Goal: Information Seeking & Learning: Learn about a topic

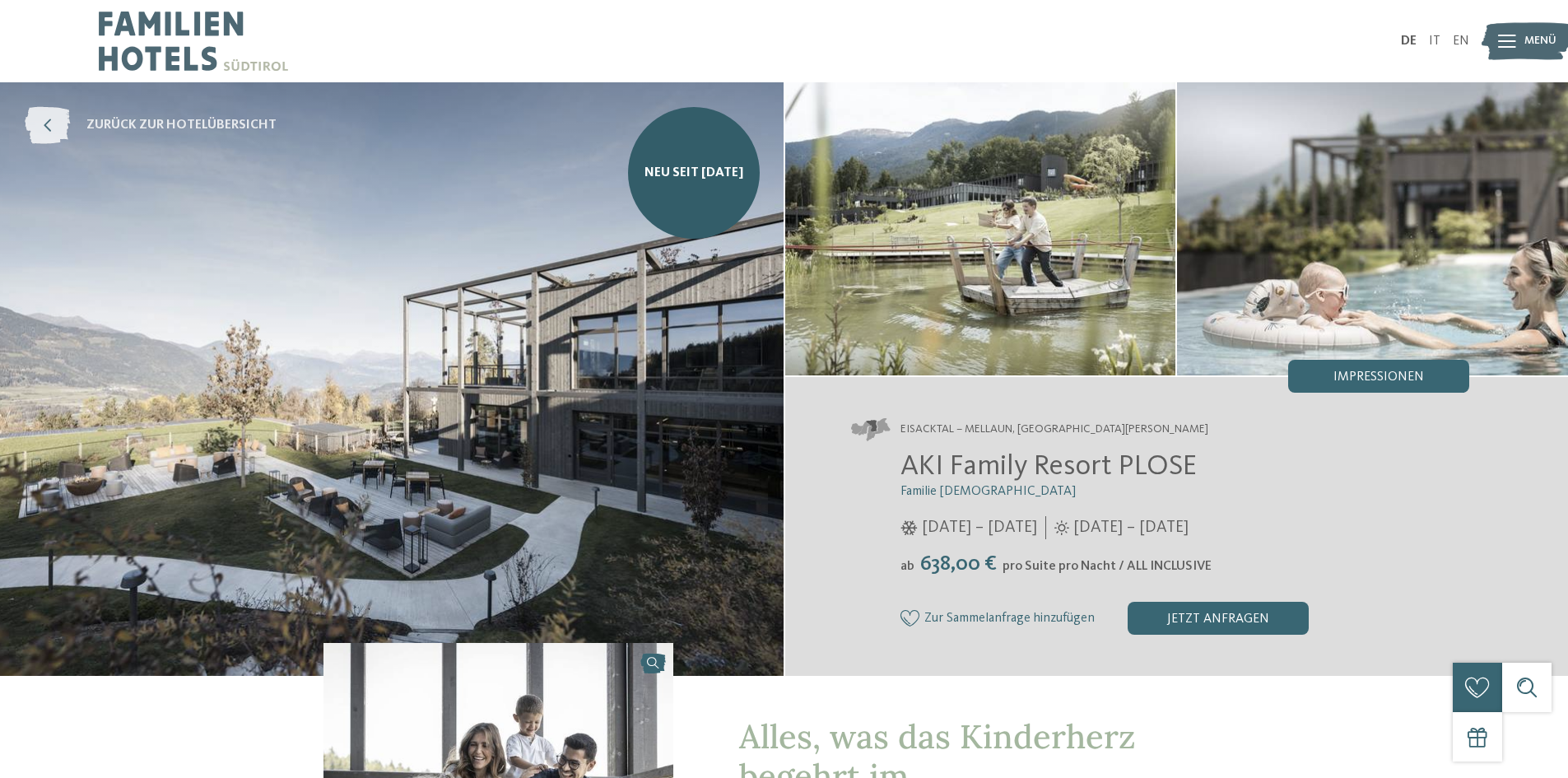
click at [47, 113] on icon at bounding box center [47, 125] width 45 height 37
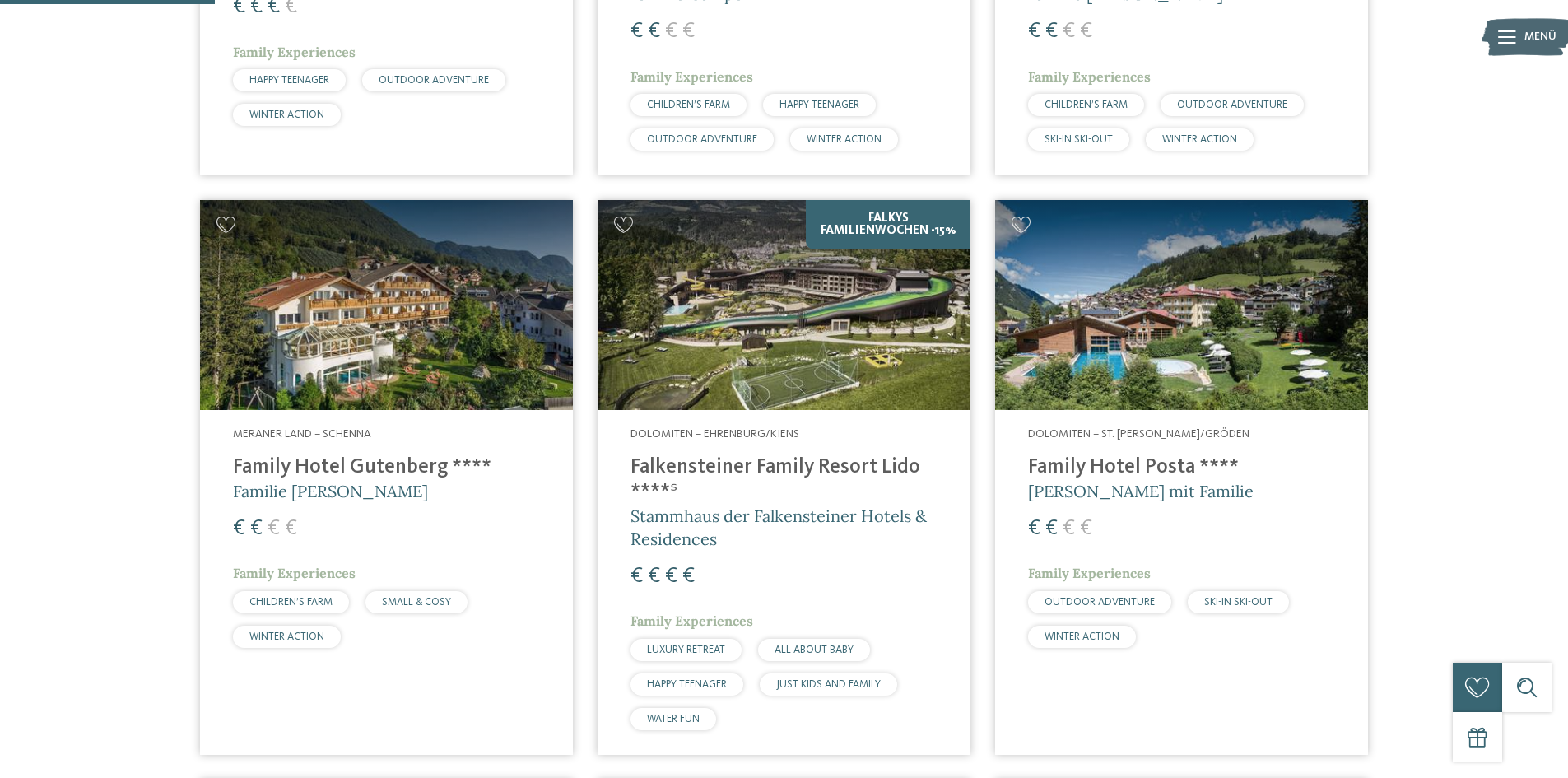
scroll to position [905, 0]
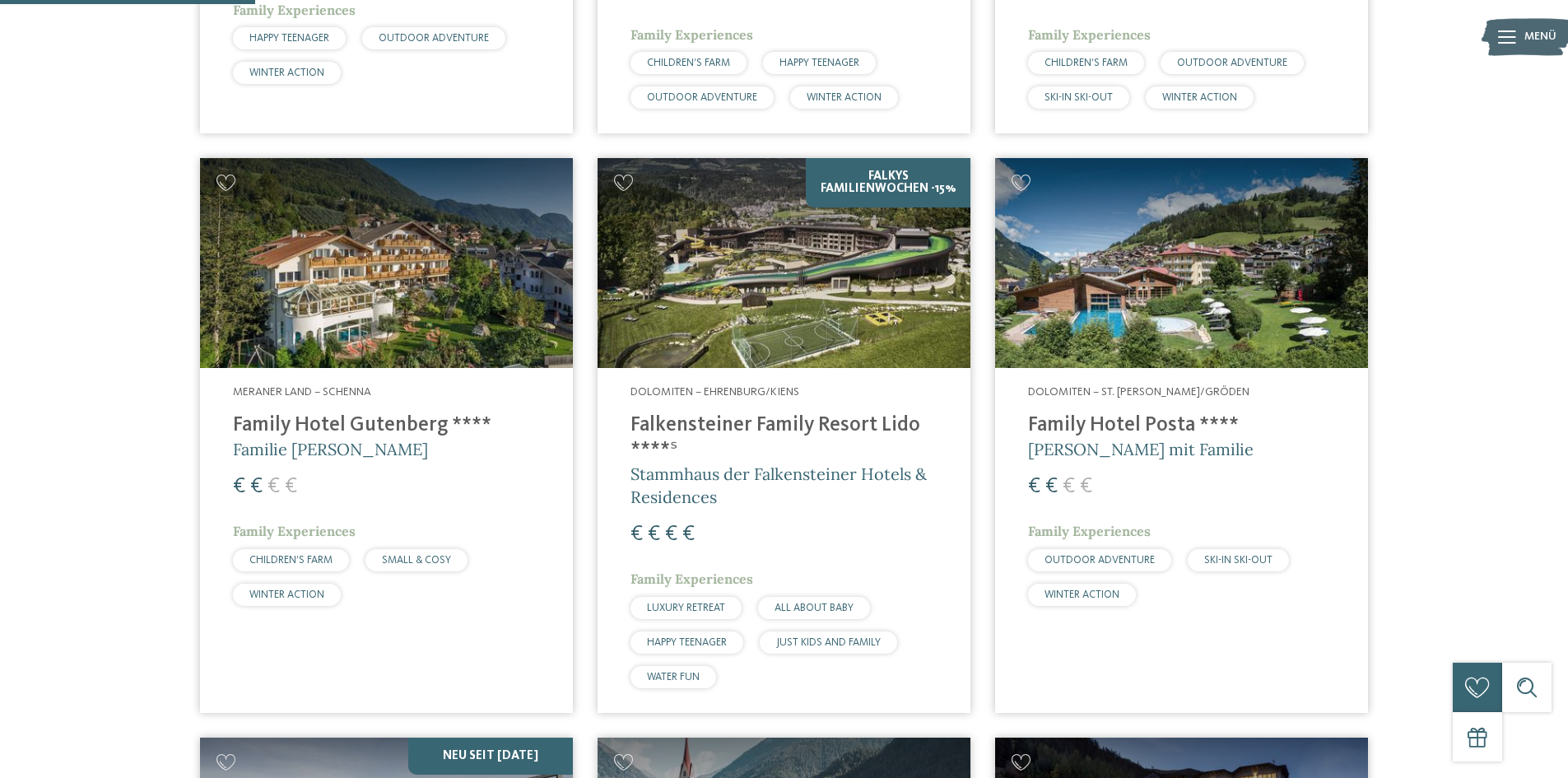
click at [853, 414] on h4 "Falkensteiner Family Resort Lido ****ˢ" at bounding box center [784, 437] width 307 height 50
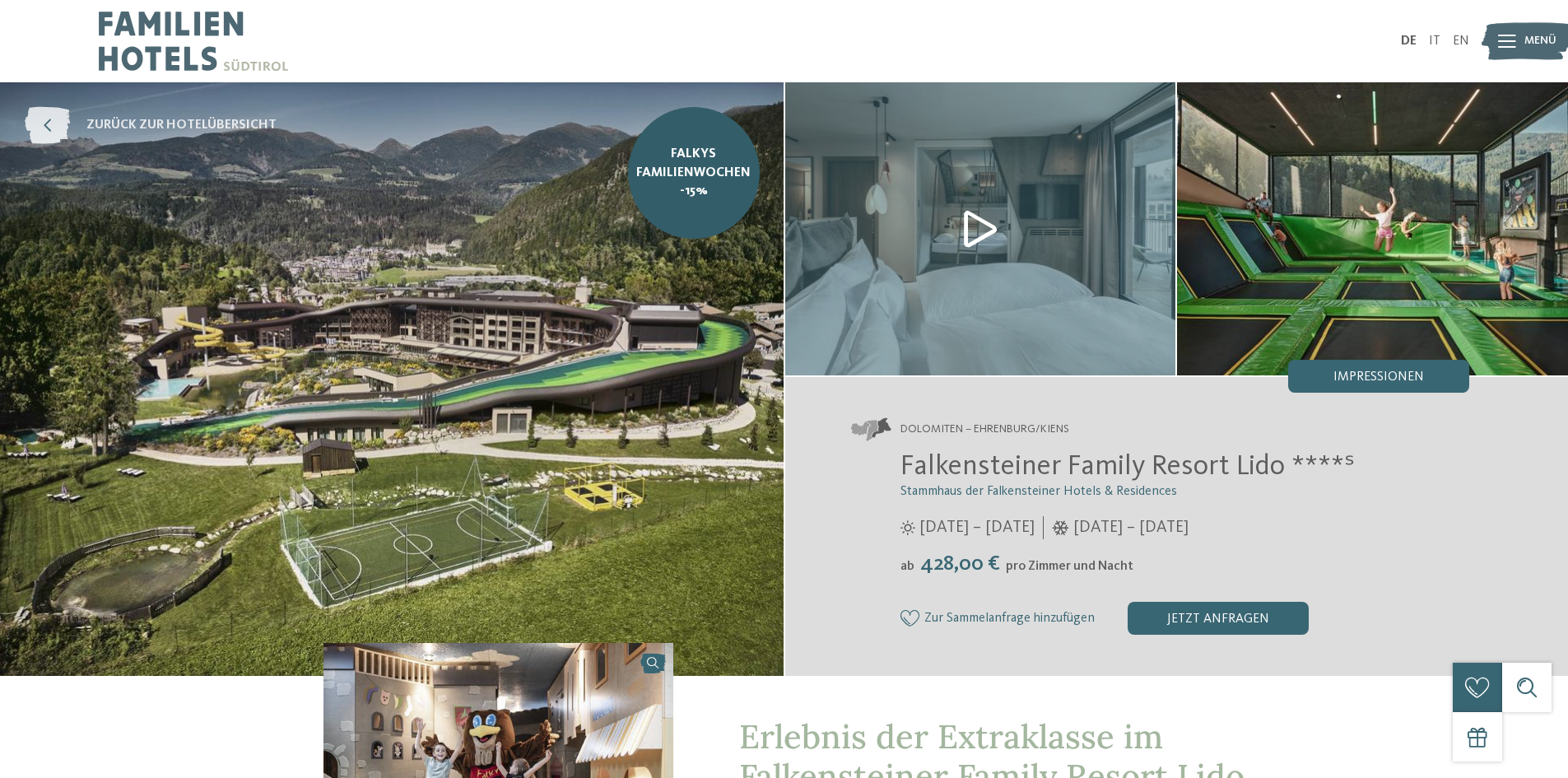
click at [49, 127] on icon at bounding box center [47, 125] width 45 height 37
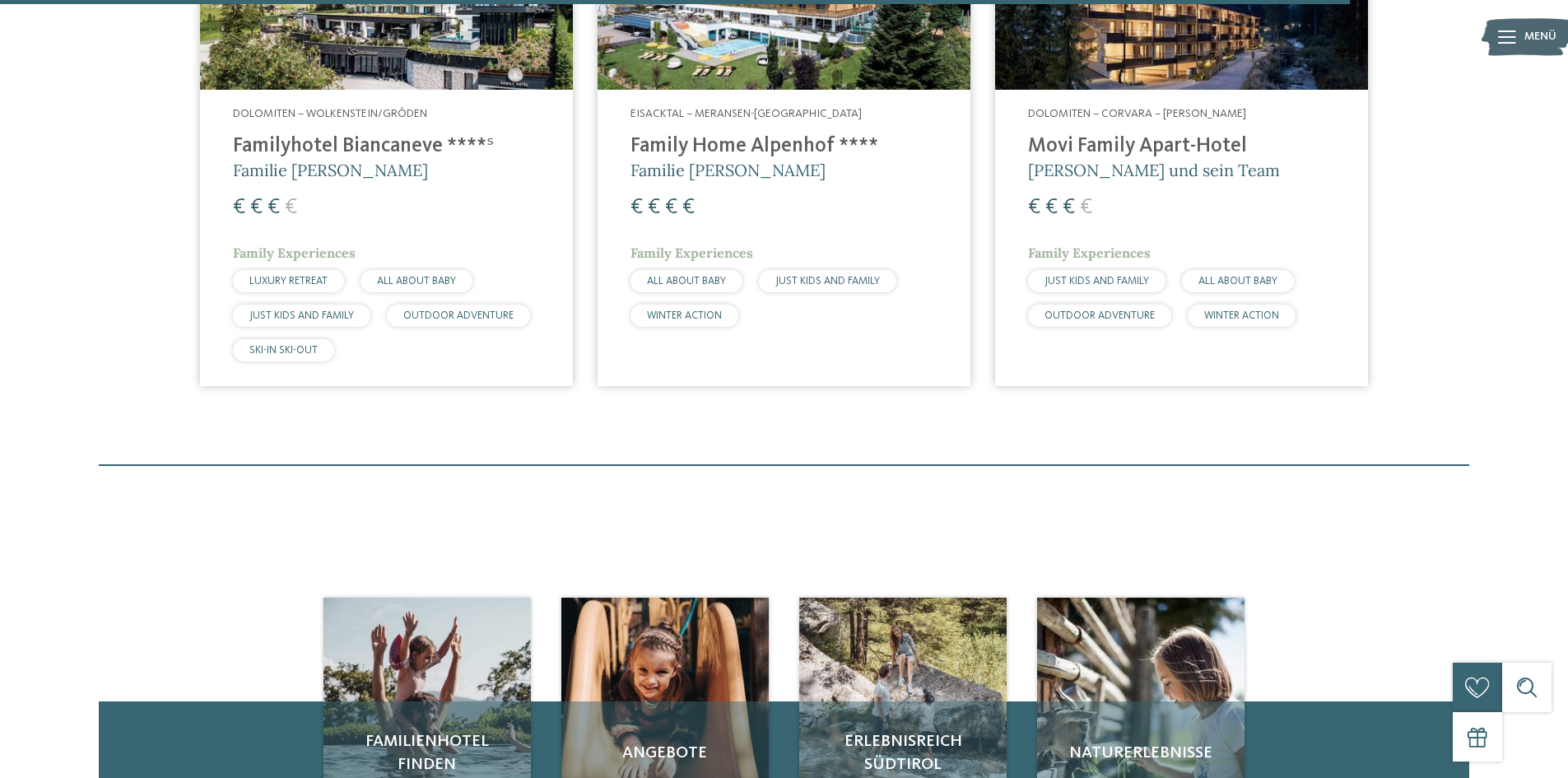
scroll to position [4773, 0]
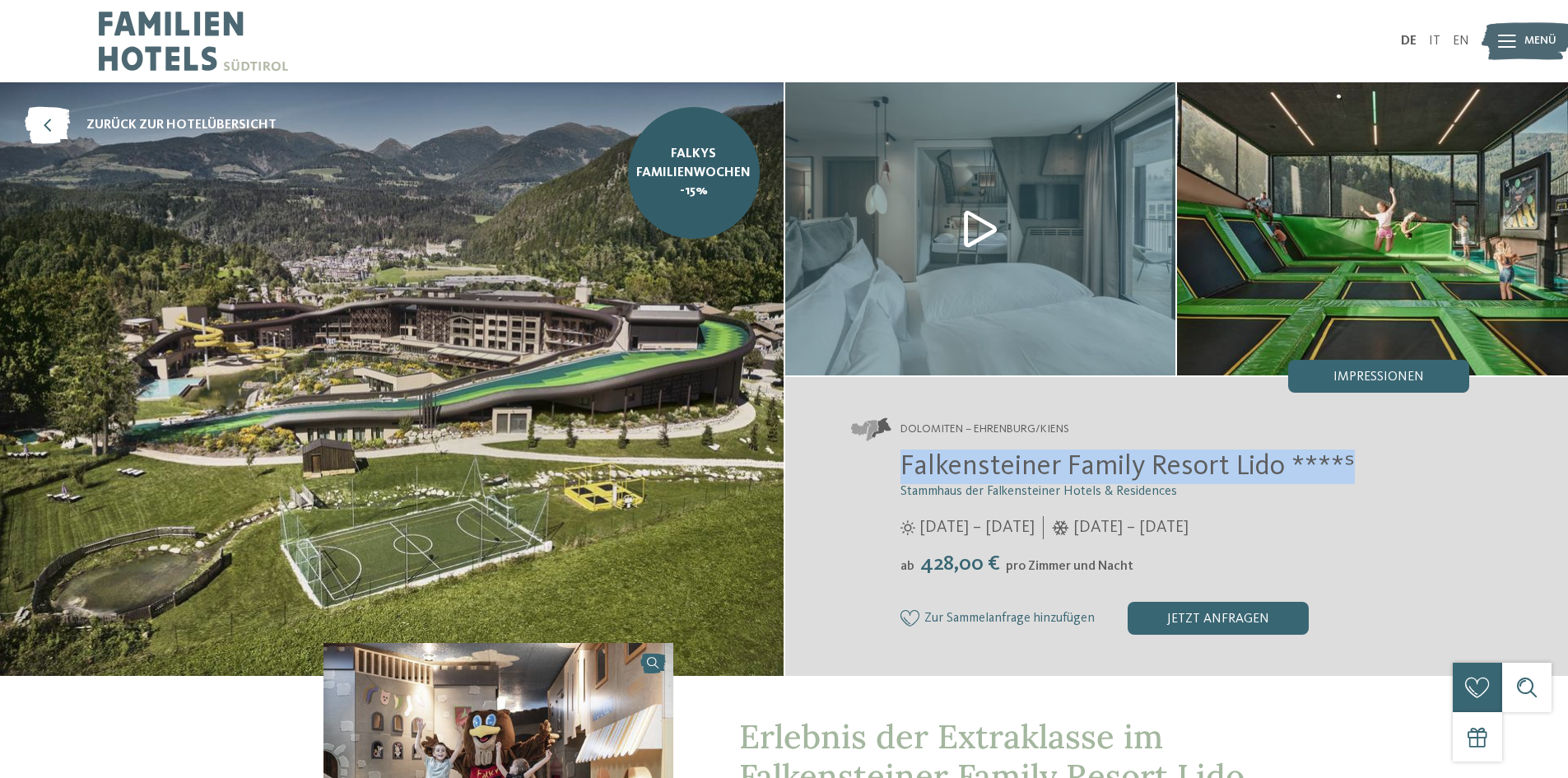
drag, startPoint x: 905, startPoint y: 463, endPoint x: 1368, endPoint y: 452, distance: 463.1
click at [1368, 452] on h2 "Falkensteiner Family Resort Lido ****ˢ" at bounding box center [1185, 467] width 570 height 35
copy span "Falkensteiner Family Resort Lido ****ˢ"
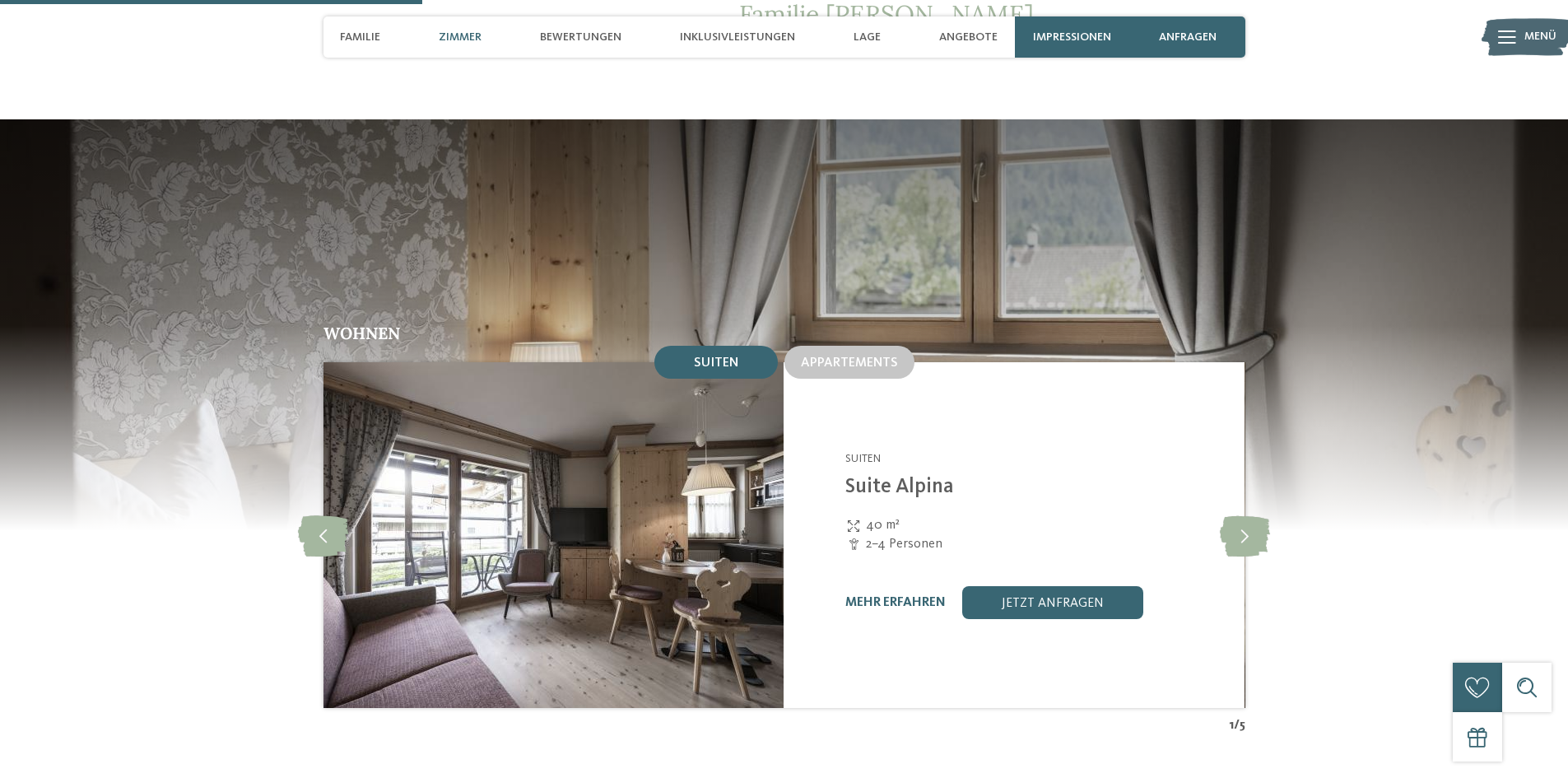
scroll to position [1646, 0]
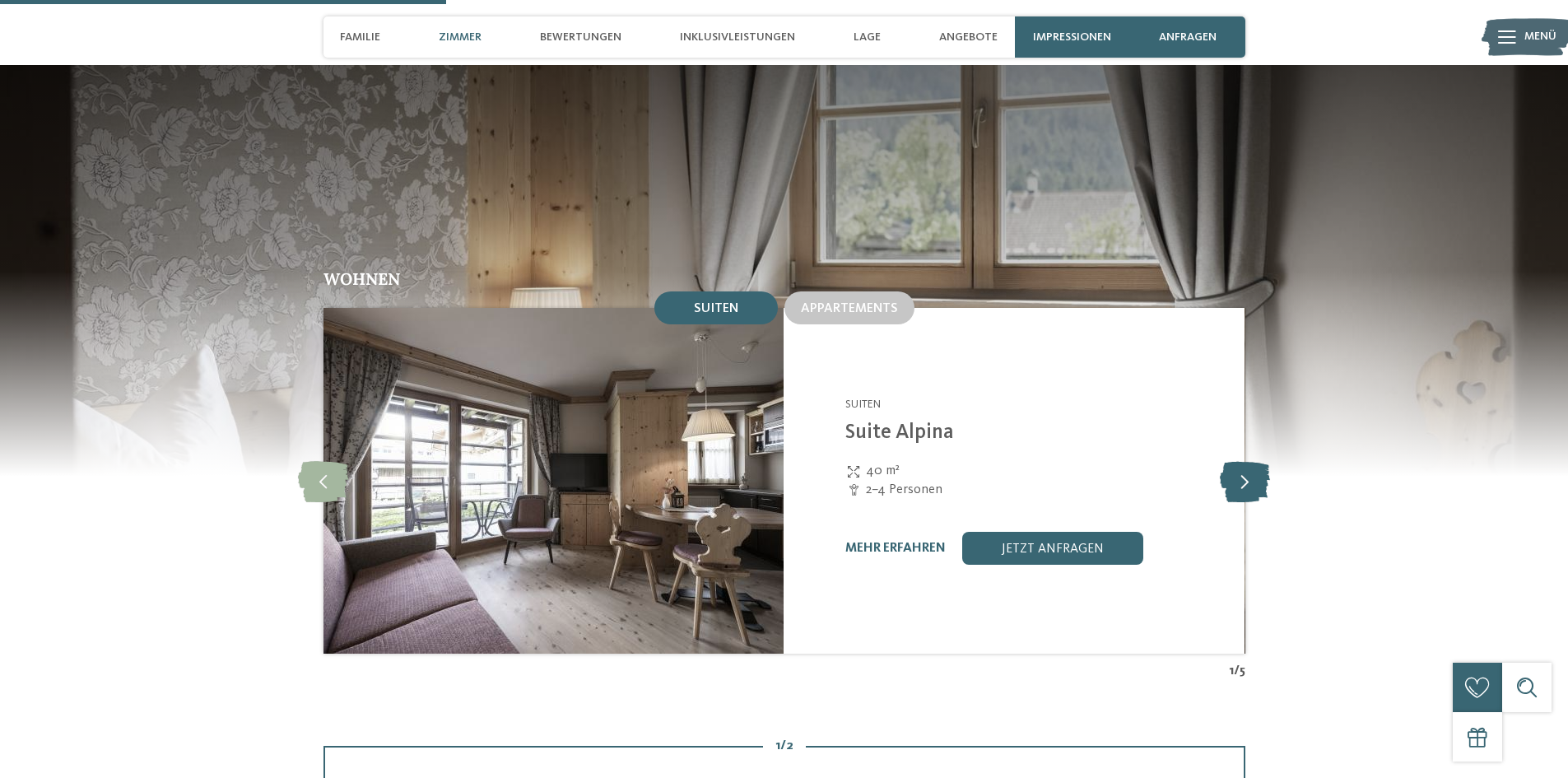
click at [1243, 460] on icon at bounding box center [1246, 480] width 51 height 41
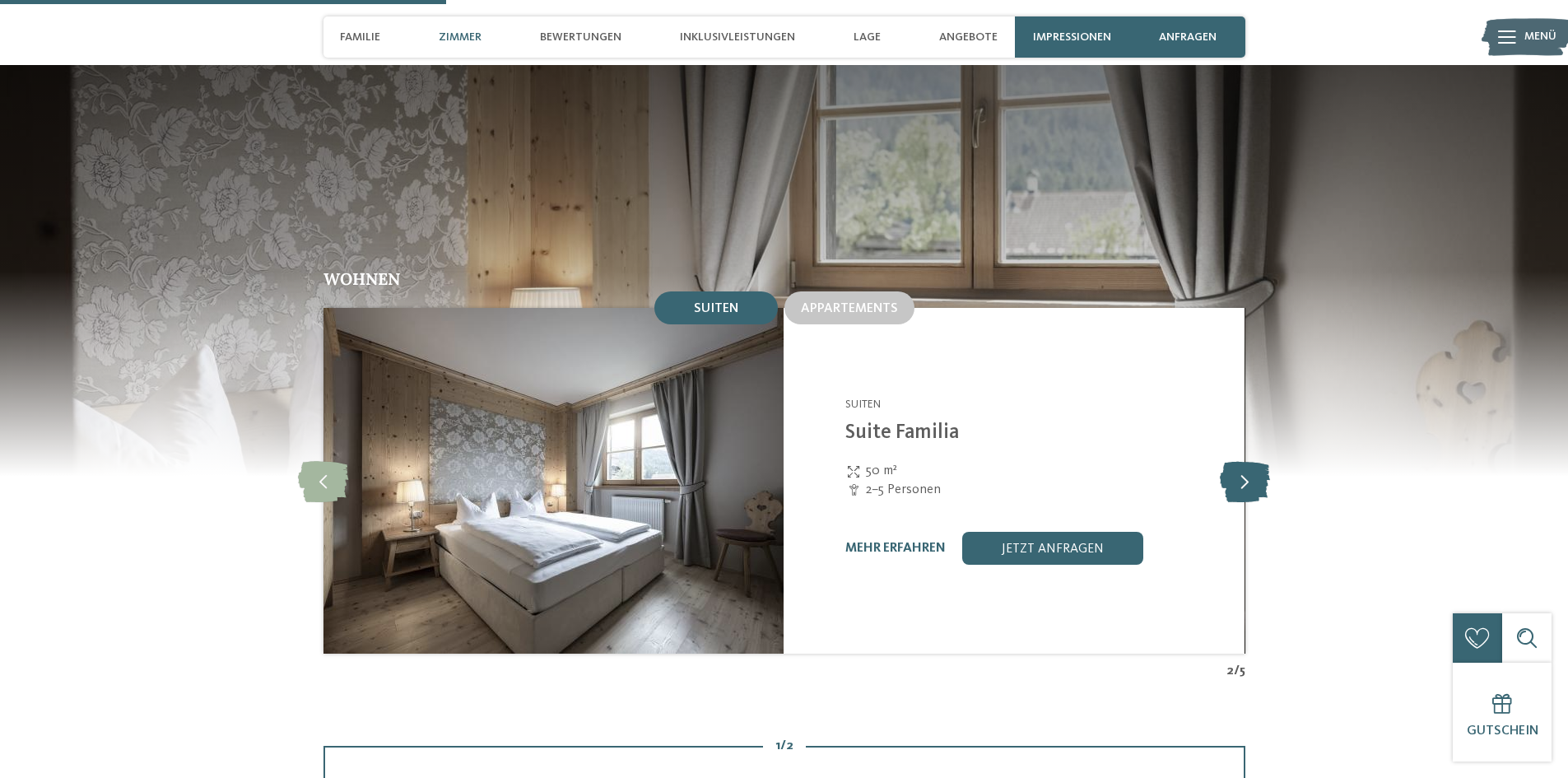
click at [1243, 460] on icon at bounding box center [1246, 480] width 51 height 41
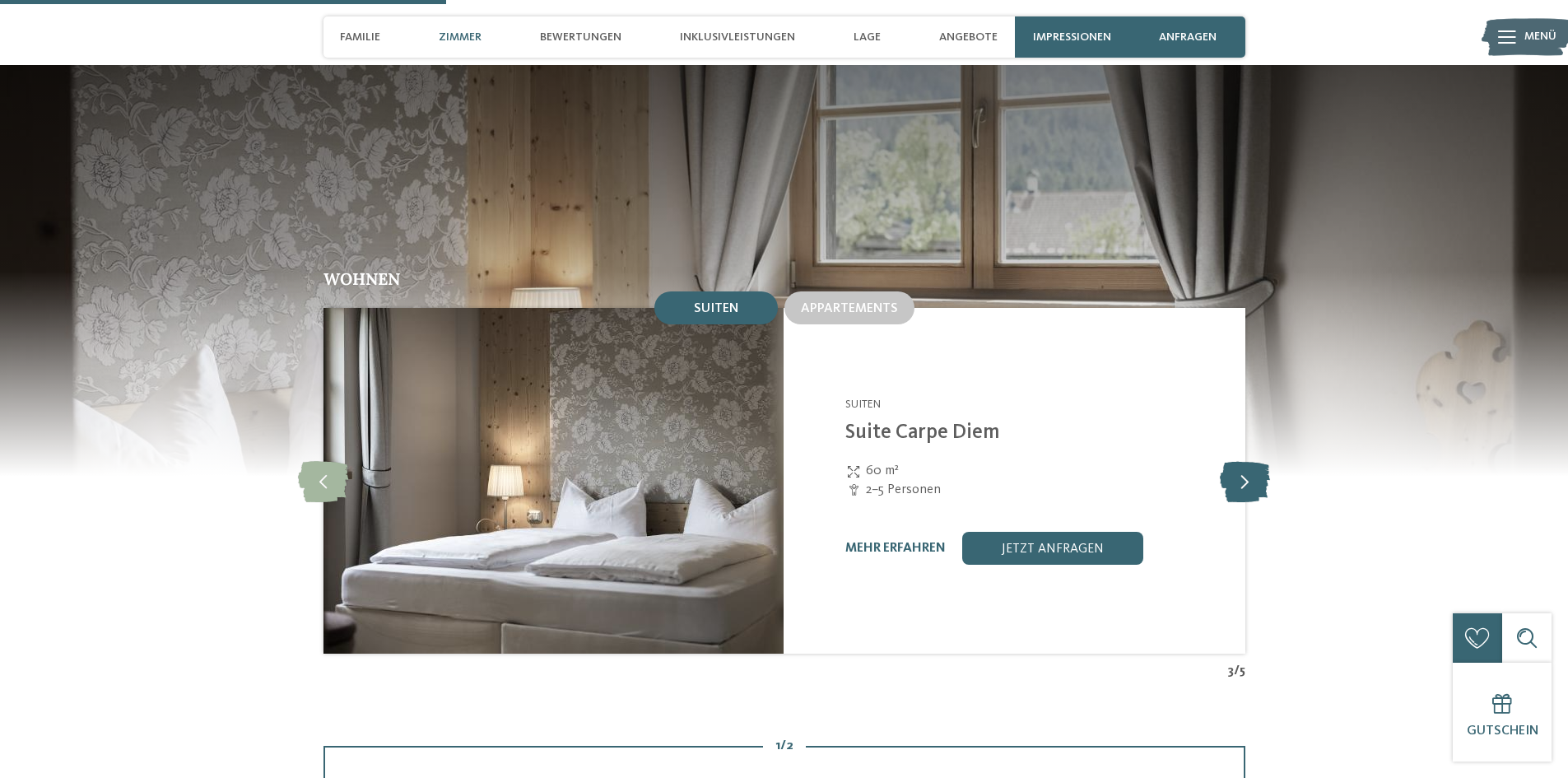
click at [1243, 460] on icon at bounding box center [1246, 480] width 51 height 41
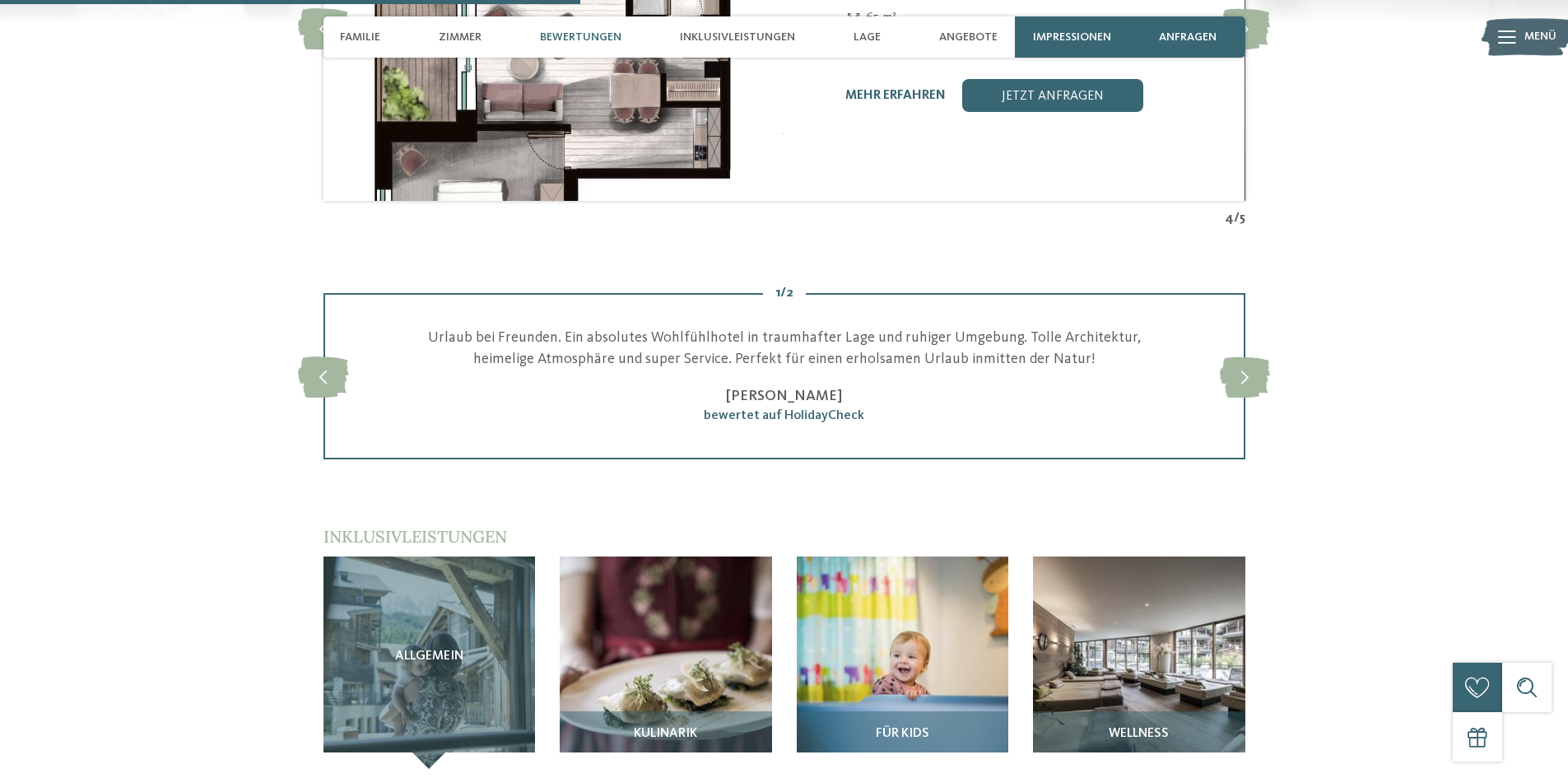
scroll to position [2304, 0]
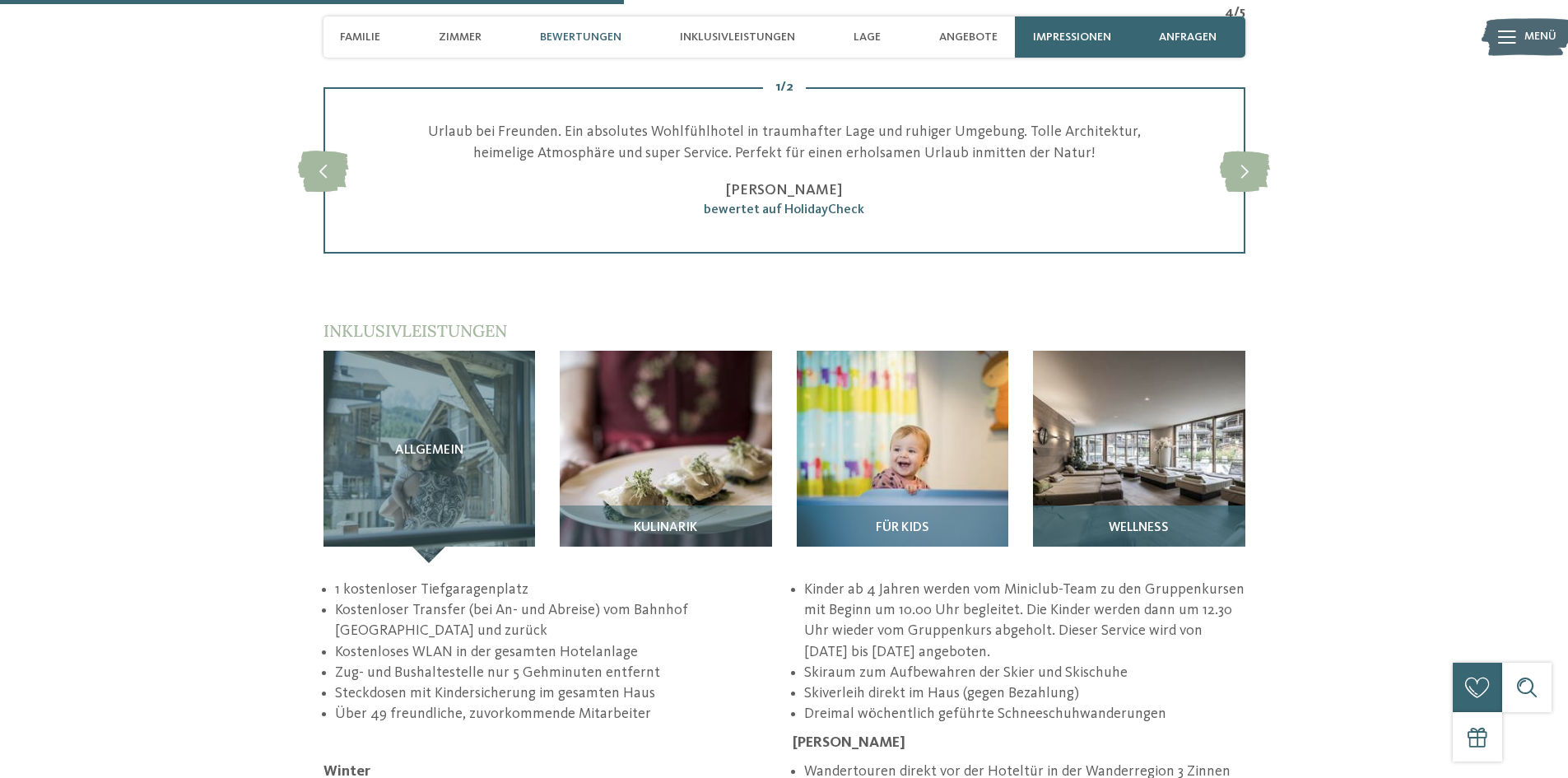
click at [1133, 429] on img at bounding box center [1139, 457] width 213 height 213
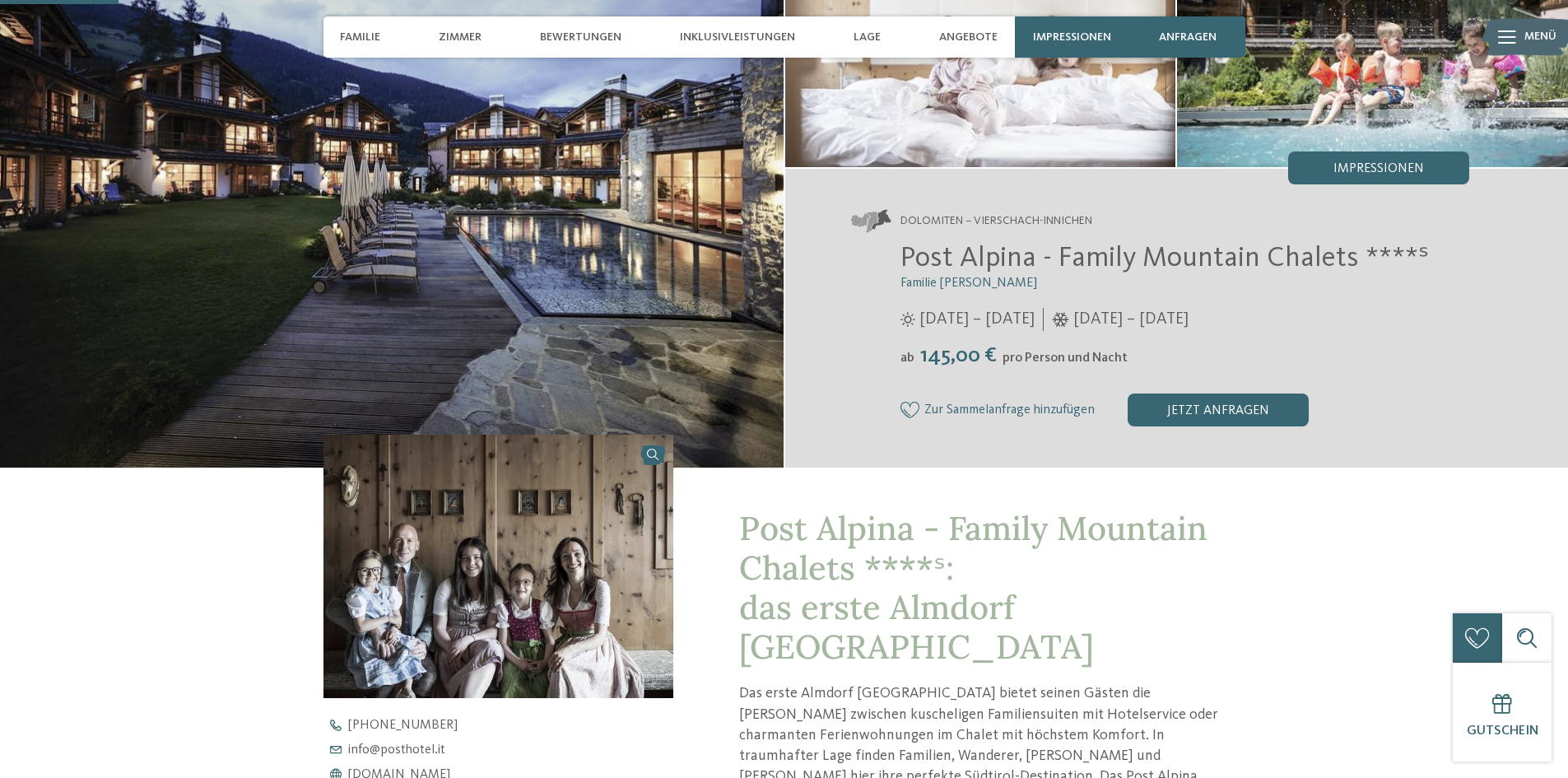
scroll to position [0, 0]
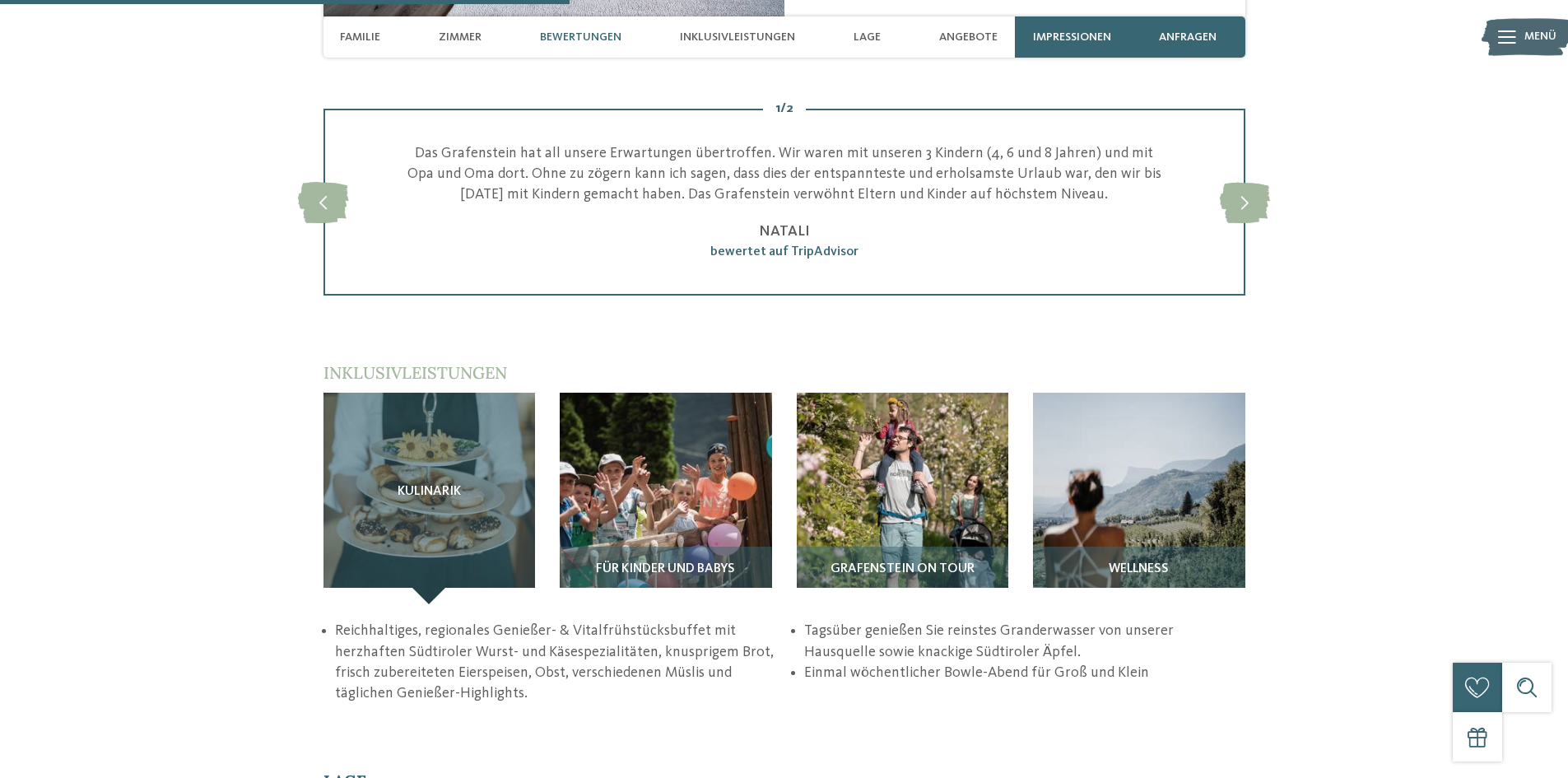
scroll to position [2140, 0]
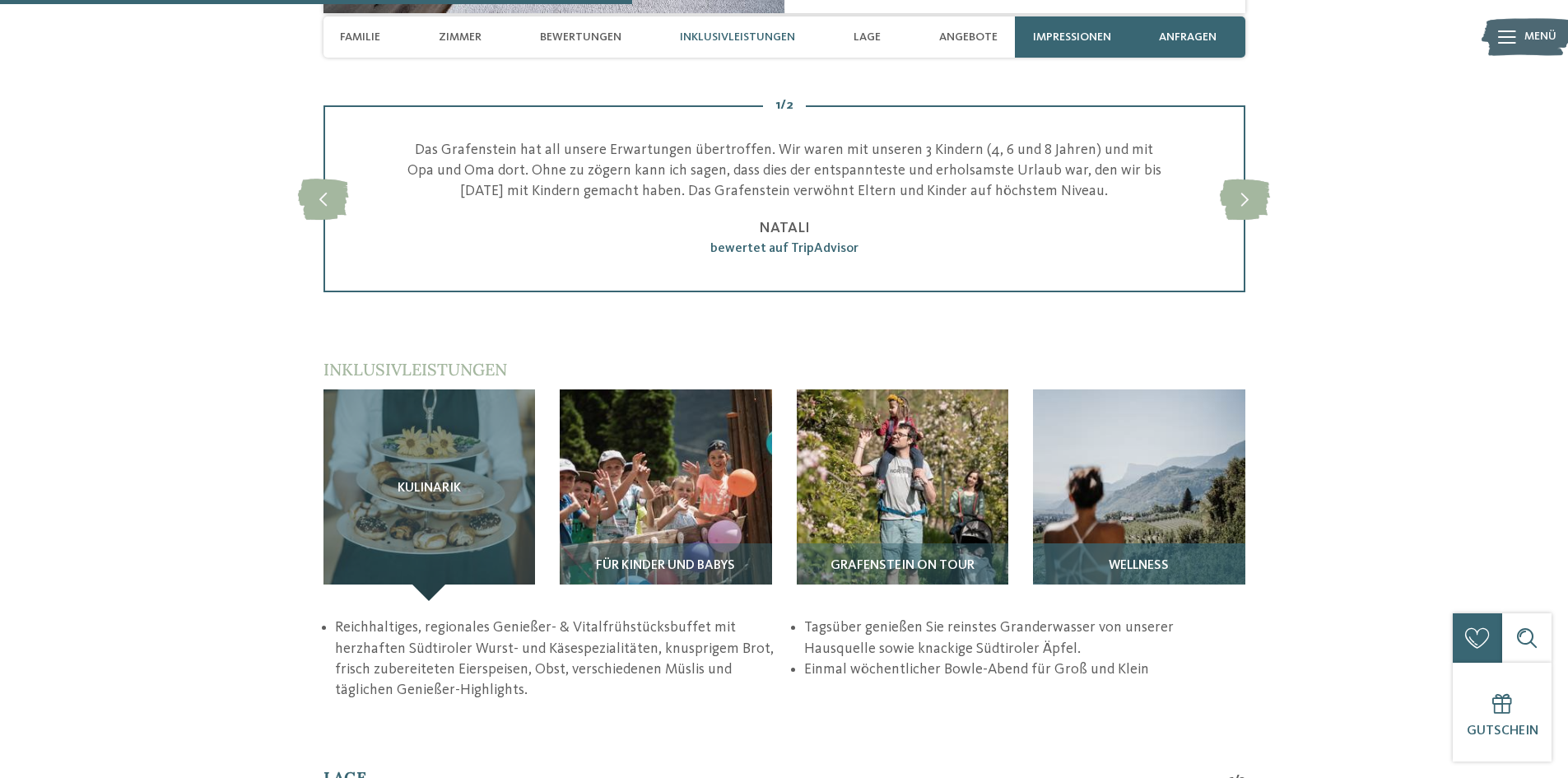
click at [1163, 487] on img at bounding box center [1139, 496] width 213 height 213
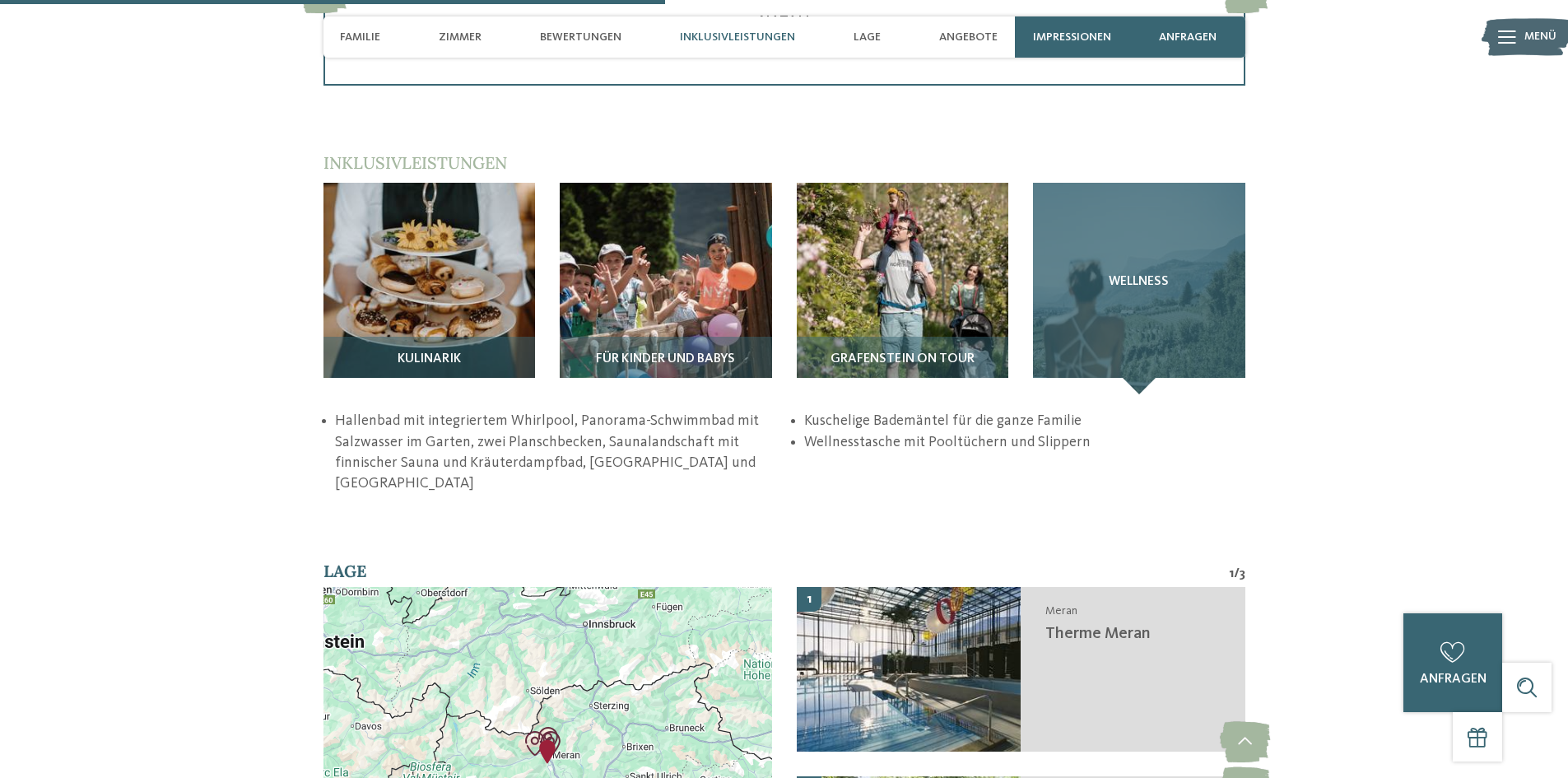
scroll to position [2468, 0]
